Goal: Register for event/course

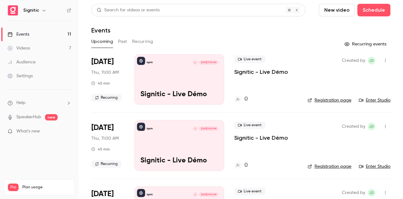
click at [377, 100] on link "Enter Studio" at bounding box center [374, 100] width 31 height 6
click at [326, 101] on link "Registration page" at bounding box center [330, 100] width 44 height 6
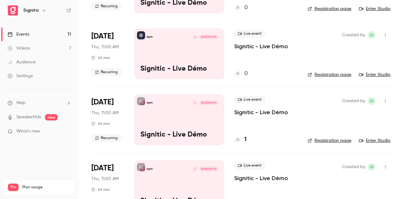
scroll to position [220, 0]
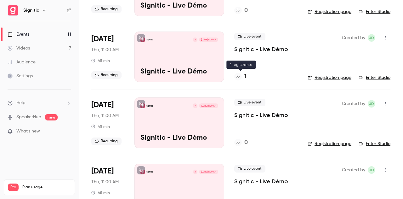
click at [239, 76] on icon at bounding box center [238, 77] width 4 height 4
